Goal: Task Accomplishment & Management: Manage account settings

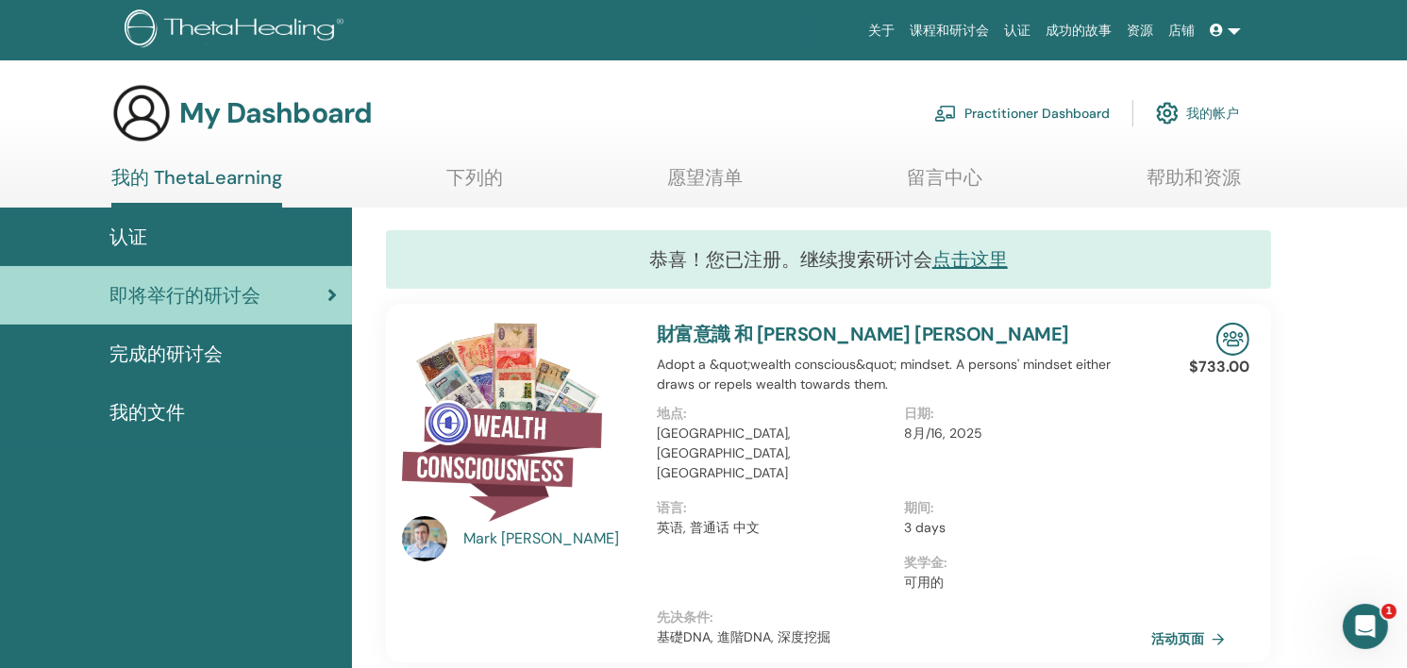
click at [1233, 31] on link at bounding box center [1225, 30] width 45 height 35
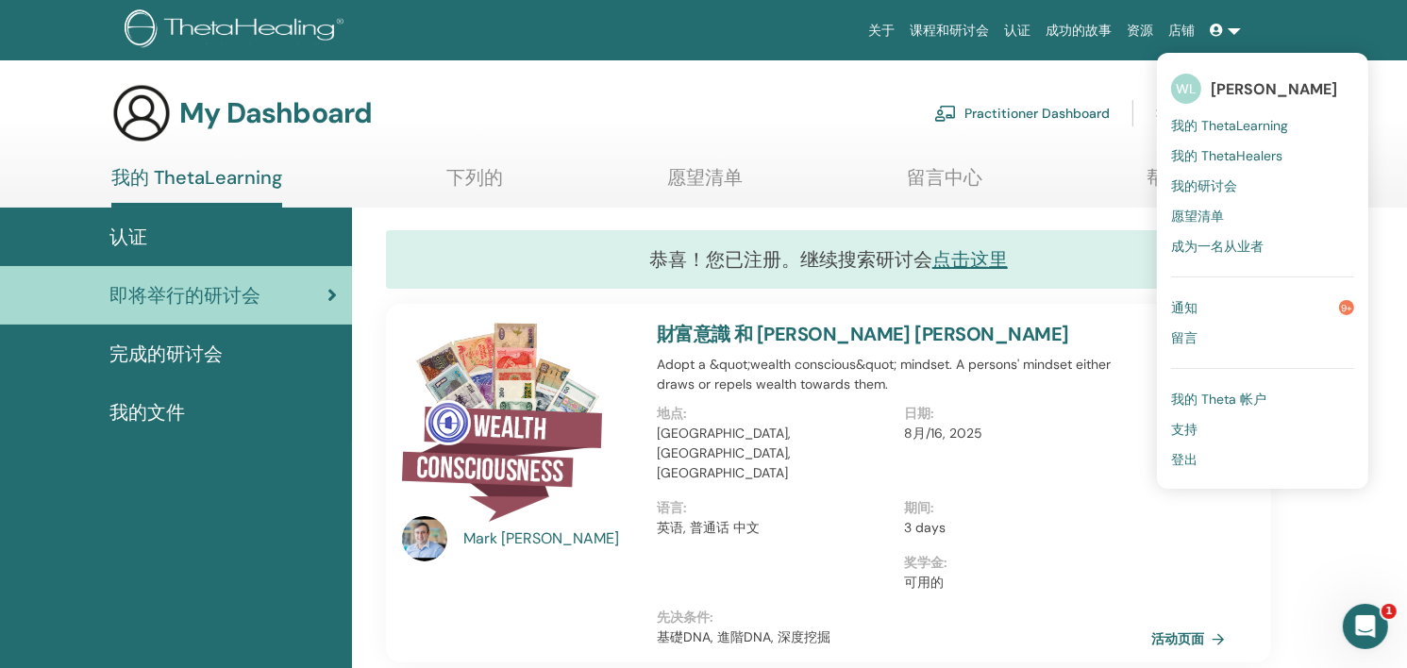
click at [1239, 307] on link "通知 9+" at bounding box center [1262, 308] width 183 height 30
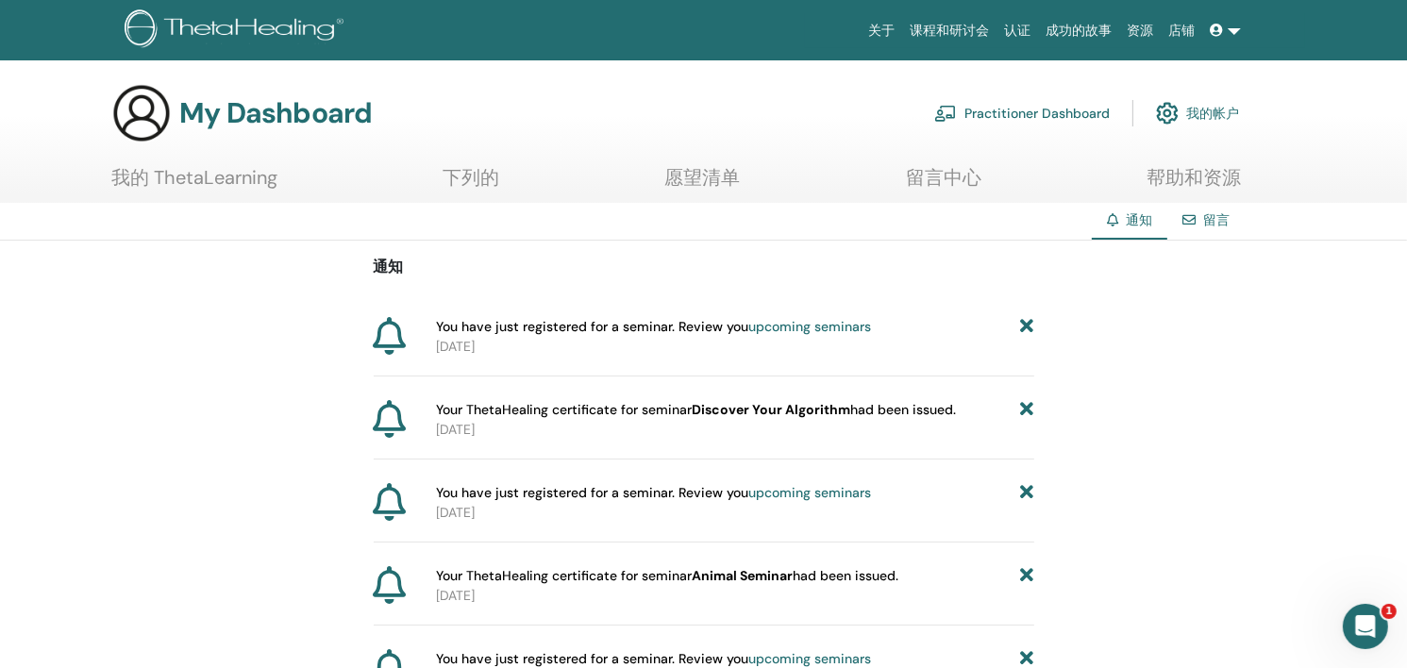
click at [1243, 34] on link at bounding box center [1225, 30] width 45 height 35
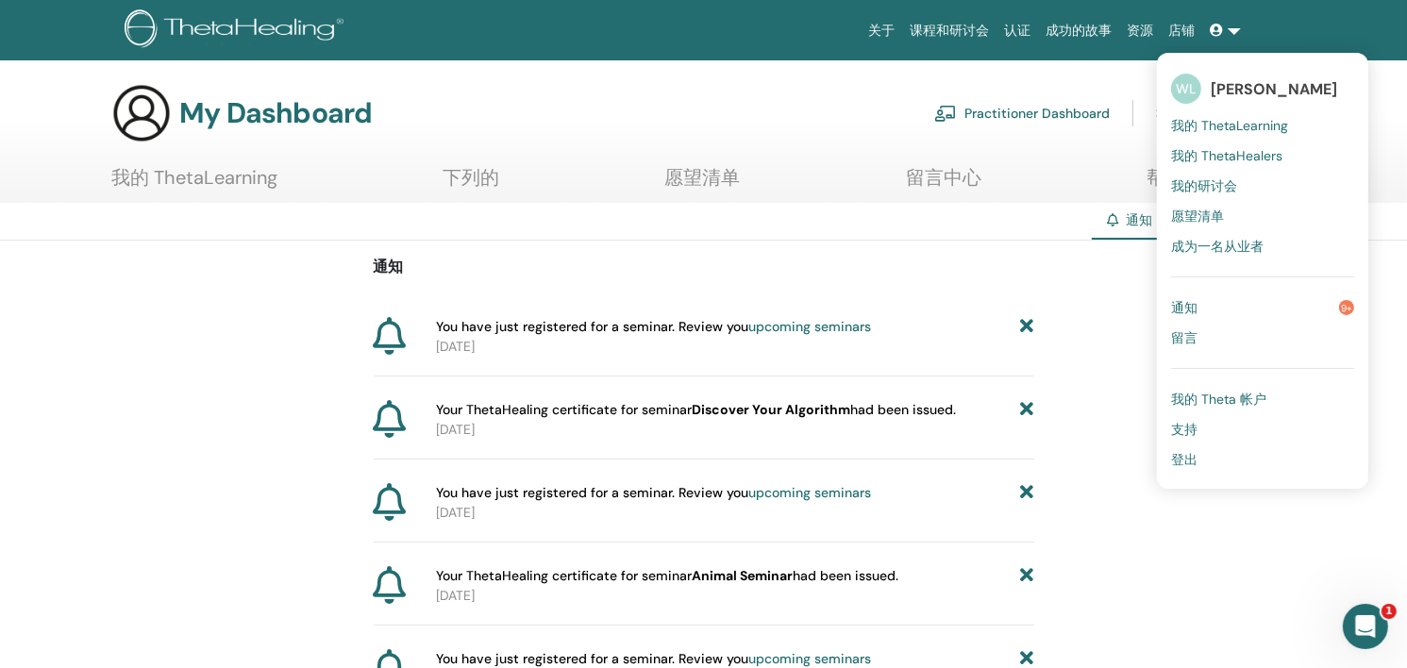
click at [1196, 460] on span "登出" at bounding box center [1184, 459] width 26 height 17
